Goal: Navigation & Orientation: Find specific page/section

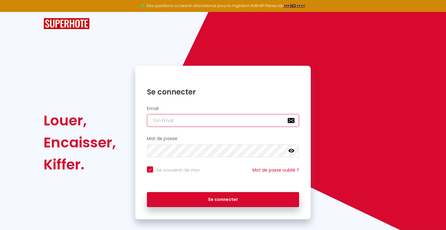
type input "[EMAIL_ADDRESS][DOMAIN_NAME]"
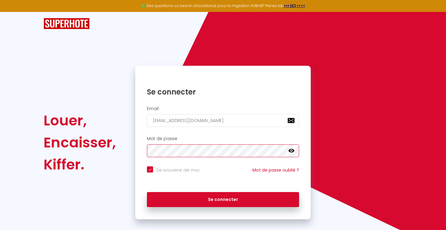
click at [223, 199] on button "Se connecter" at bounding box center [223, 199] width 152 height 15
checkbox input "true"
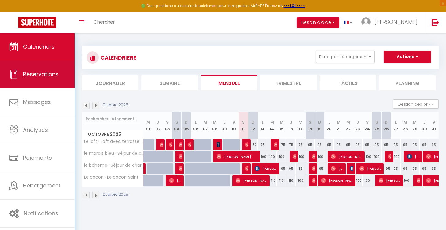
click at [37, 77] on span "Réservations" at bounding box center [41, 74] width 36 height 8
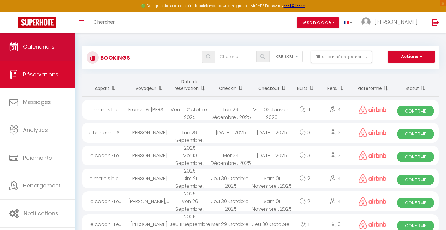
click at [40, 59] on link "Calendriers" at bounding box center [37, 47] width 74 height 28
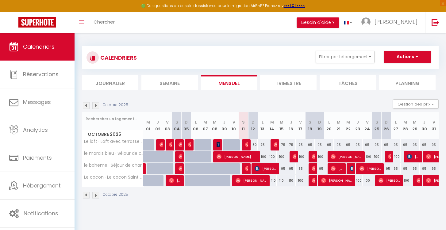
click at [268, 86] on li "Trimestre" at bounding box center [288, 82] width 56 height 15
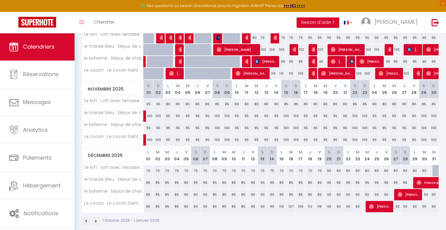
scroll to position [108, 0]
